Goal: Find specific page/section: Find specific page/section

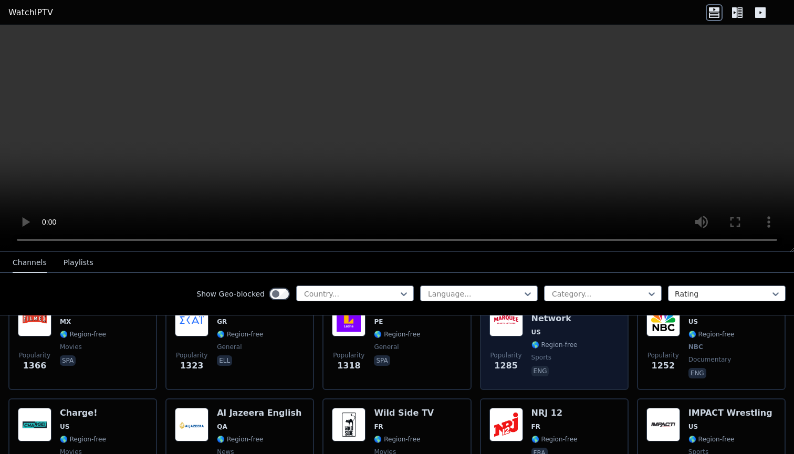
scroll to position [1074, 0]
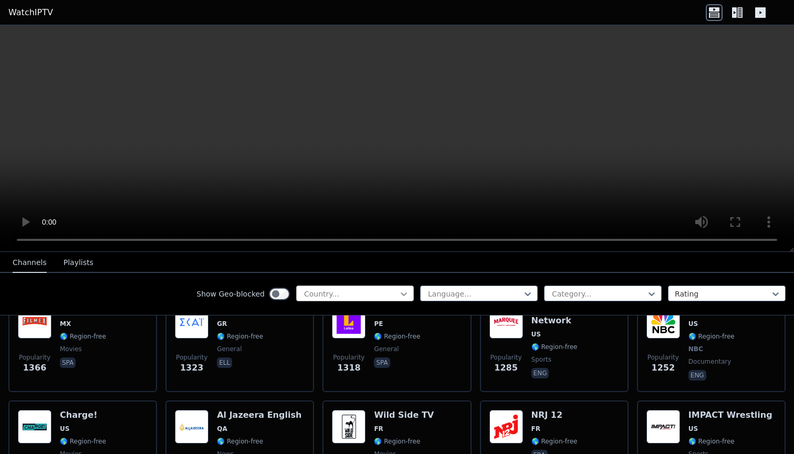
click at [403, 298] on icon at bounding box center [404, 294] width 11 height 11
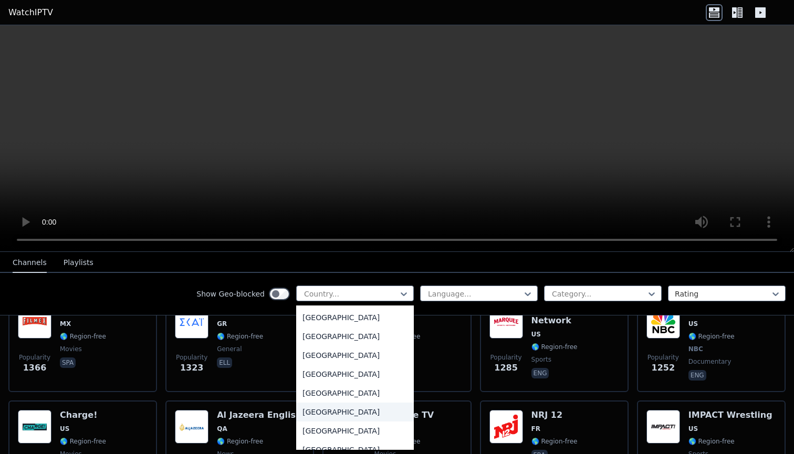
scroll to position [3623, 0]
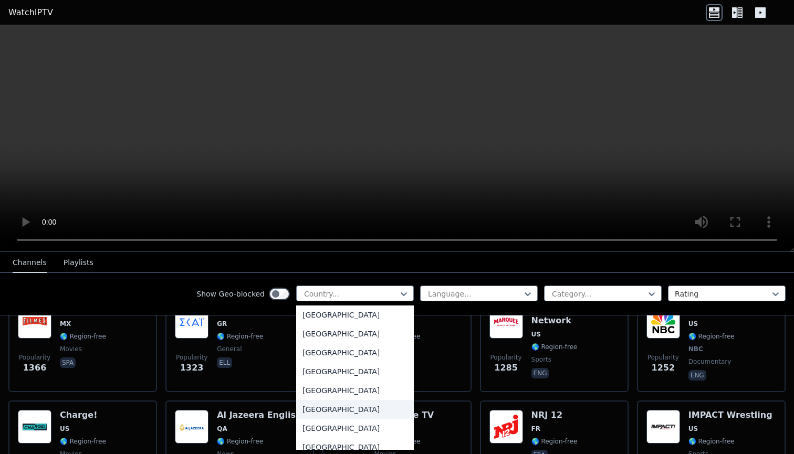
click at [329, 406] on div "[GEOGRAPHIC_DATA]" at bounding box center [355, 409] width 118 height 19
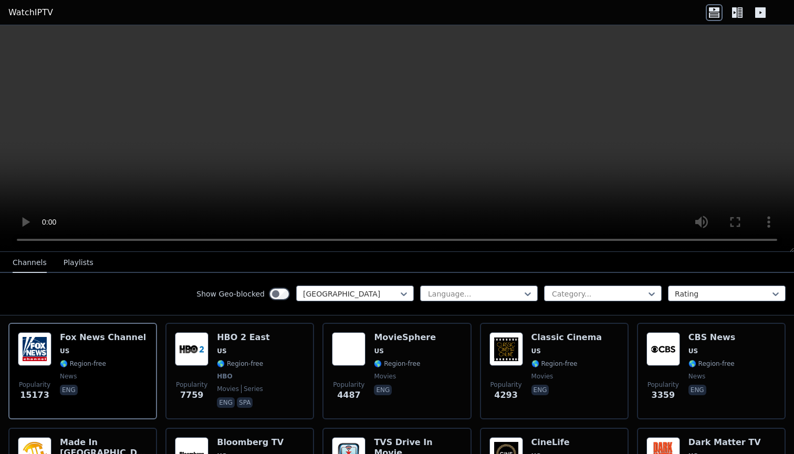
scroll to position [109, 0]
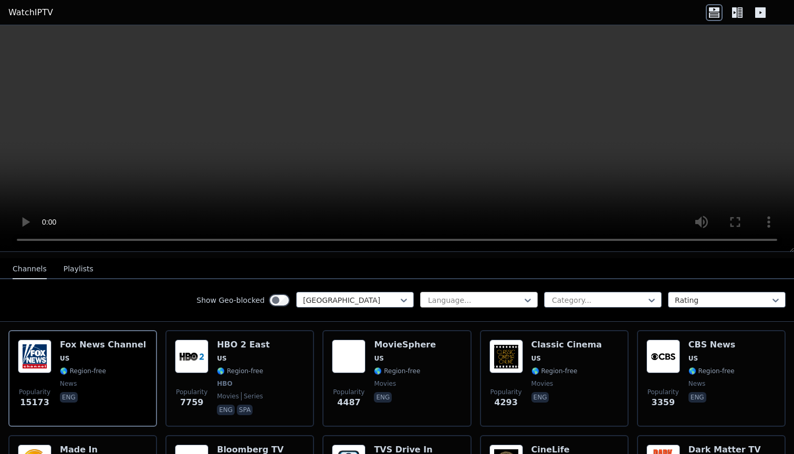
click at [505, 305] on div at bounding box center [475, 300] width 96 height 11
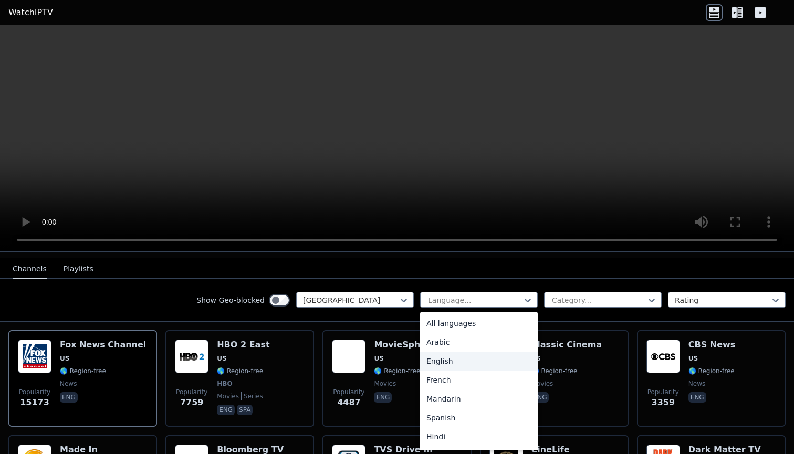
click at [454, 364] on div "English" at bounding box center [479, 361] width 118 height 19
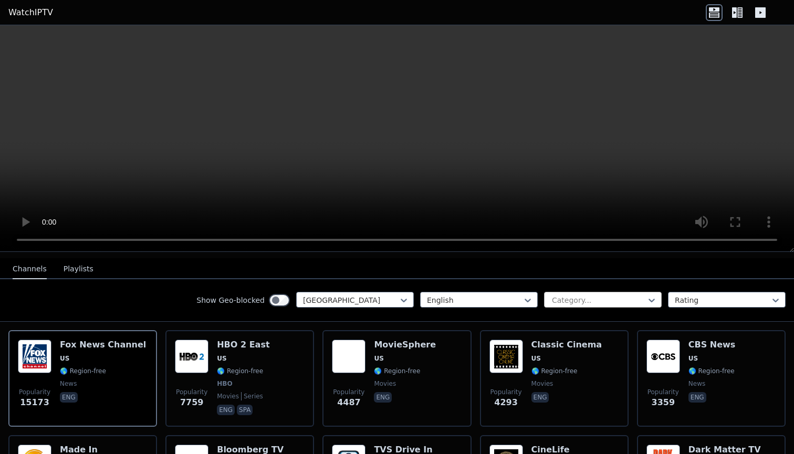
click at [608, 303] on div at bounding box center [599, 300] width 96 height 11
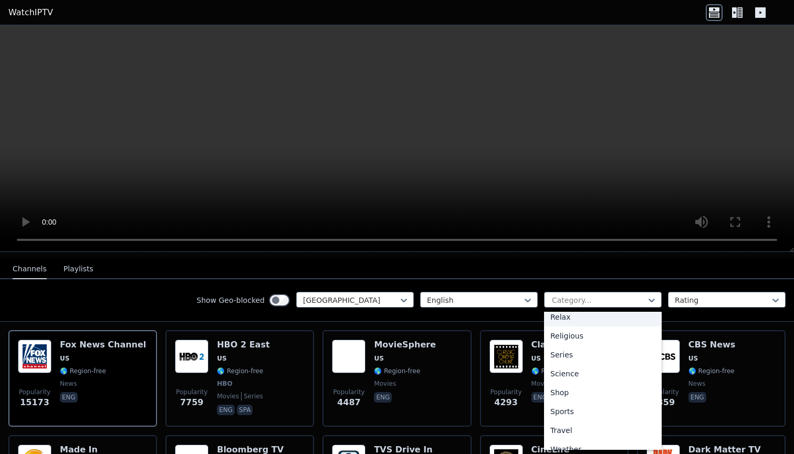
scroll to position [376, 0]
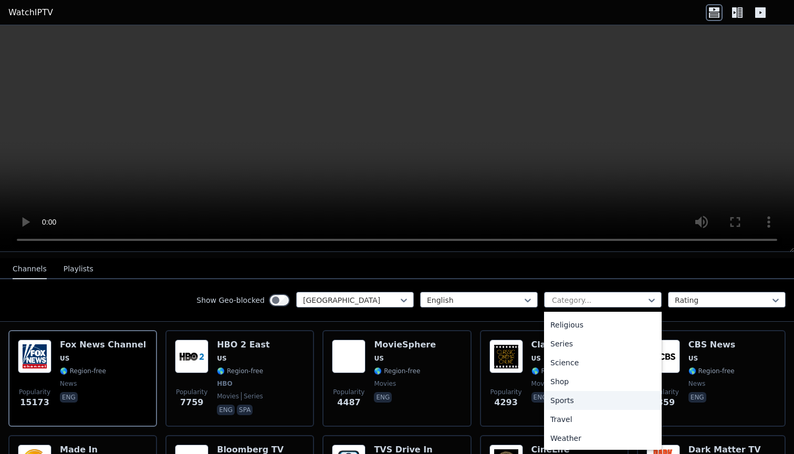
click at [564, 393] on div "Sports" at bounding box center [603, 400] width 118 height 19
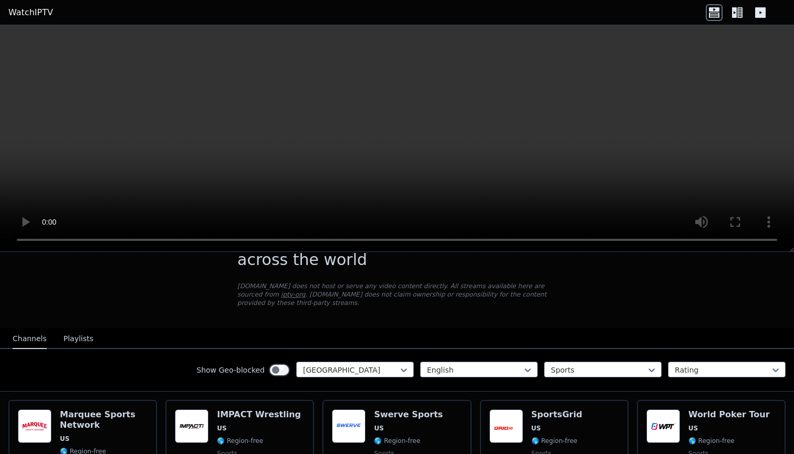
scroll to position [38, 0]
